Goal: Find specific page/section: Find specific page/section

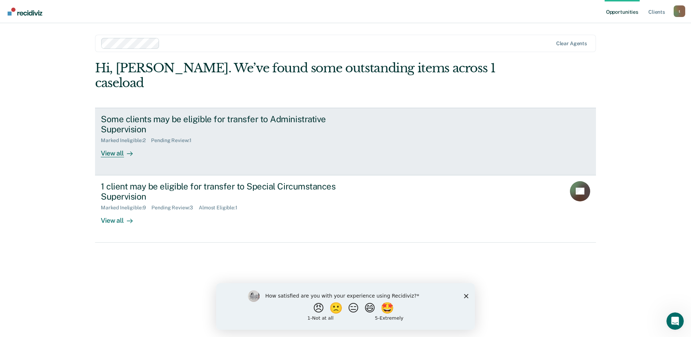
click at [118, 144] on div "View all" at bounding box center [121, 151] width 40 height 14
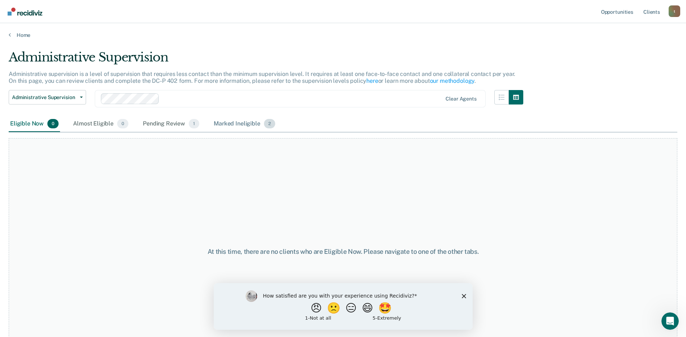
click at [226, 125] on div "Marked Ineligible 2" at bounding box center [244, 124] width 64 height 16
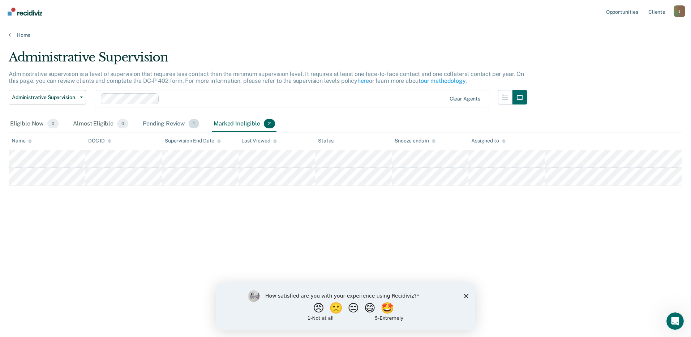
click at [173, 125] on div "Pending Review 1" at bounding box center [170, 124] width 59 height 16
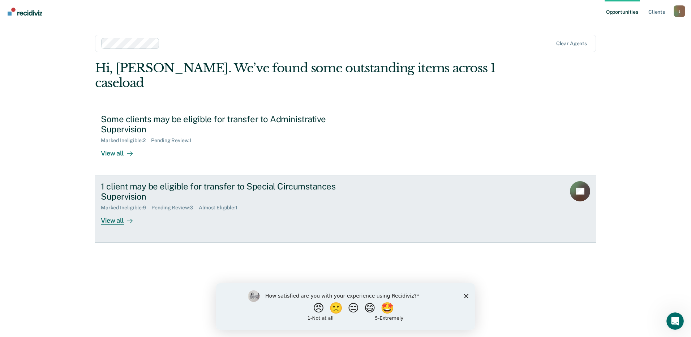
click at [123, 211] on div "View all" at bounding box center [121, 218] width 40 height 14
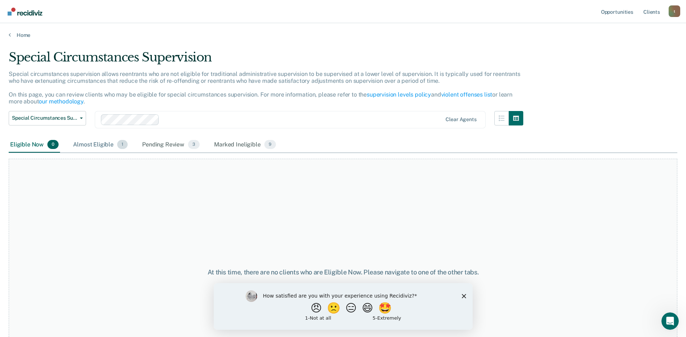
click at [110, 147] on div "Almost Eligible 1" at bounding box center [100, 145] width 57 height 16
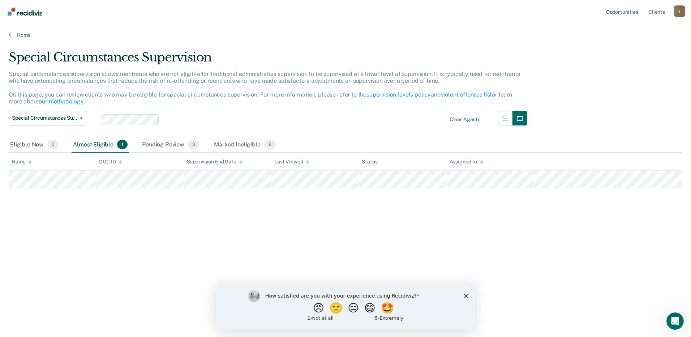
click at [468, 297] on polygon "Close survey" at bounding box center [466, 296] width 4 height 4
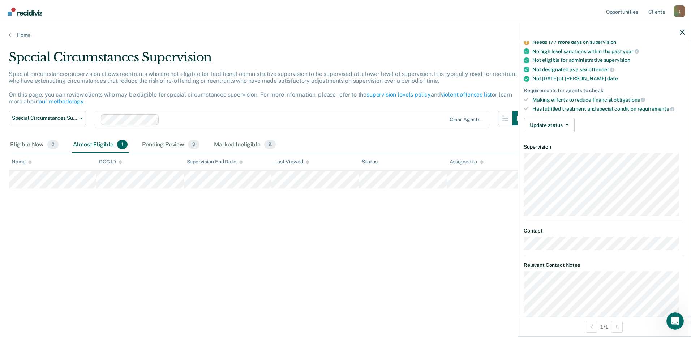
scroll to position [65, 0]
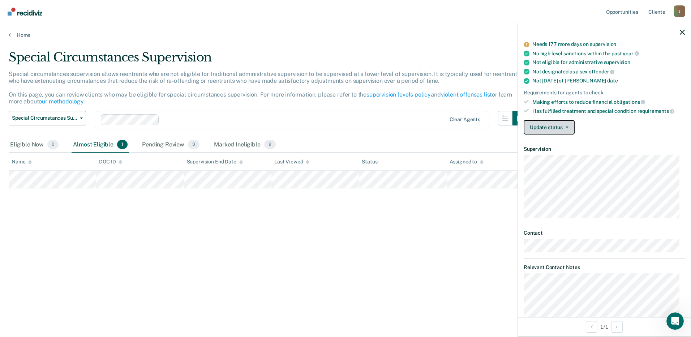
click at [559, 125] on button "Update status" at bounding box center [549, 127] width 51 height 14
click at [566, 127] on icon "button" at bounding box center [567, 127] width 3 height 1
click at [681, 34] on icon "button" at bounding box center [682, 32] width 5 height 5
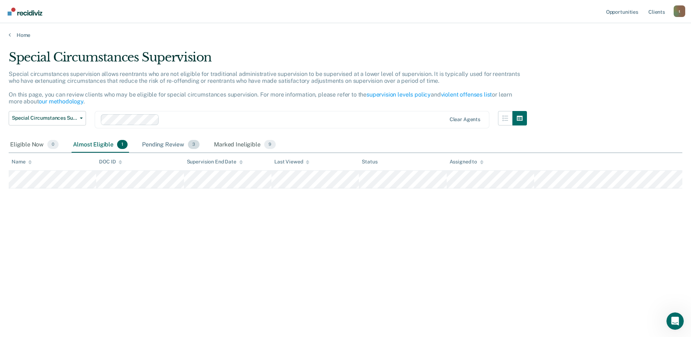
click at [154, 142] on div "Pending Review 3" at bounding box center [171, 145] width 60 height 16
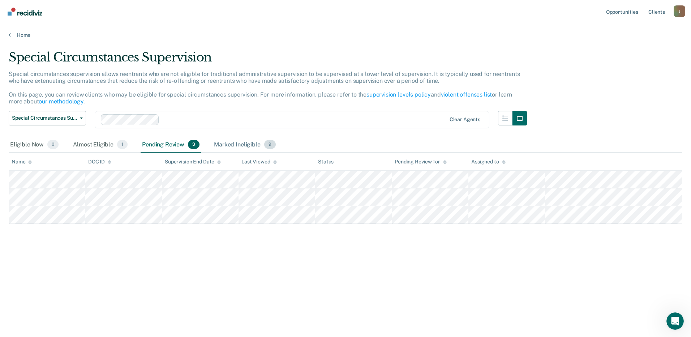
click at [233, 144] on div "Marked Ineligible 9" at bounding box center [245, 145] width 65 height 16
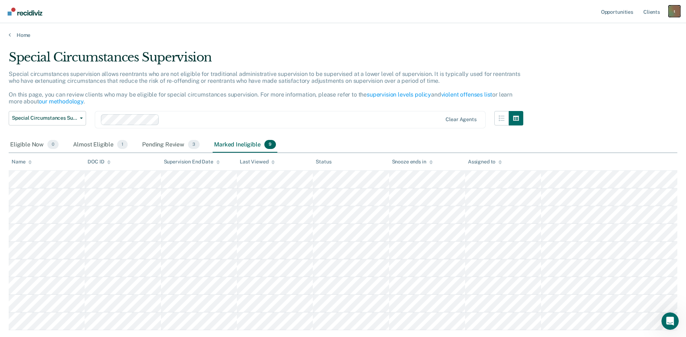
click at [671, 13] on div "t" at bounding box center [675, 11] width 12 height 12
click at [653, 27] on link "Profile" at bounding box center [645, 29] width 58 height 6
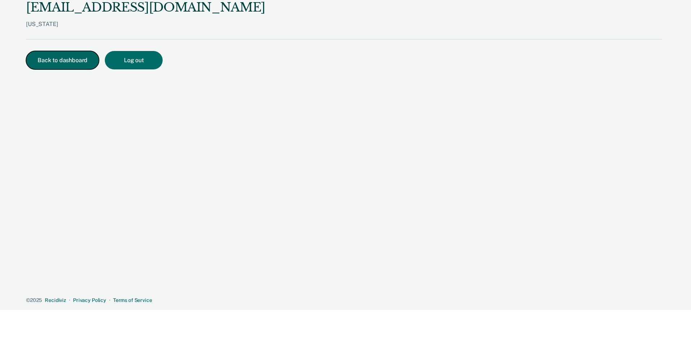
click at [45, 57] on button "Back to dashboard" at bounding box center [62, 60] width 73 height 18
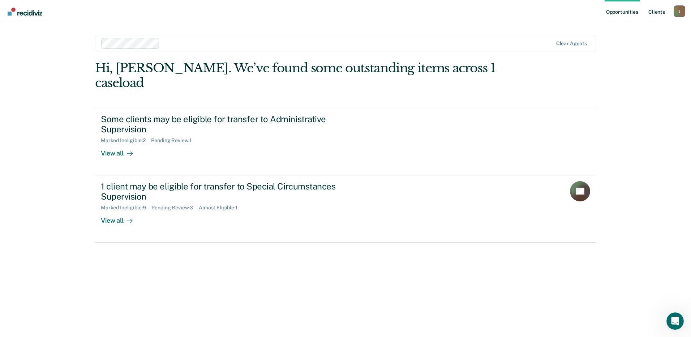
click at [662, 13] on link "Client s" at bounding box center [657, 11] width 20 height 23
